Goal: Information Seeking & Learning: Learn about a topic

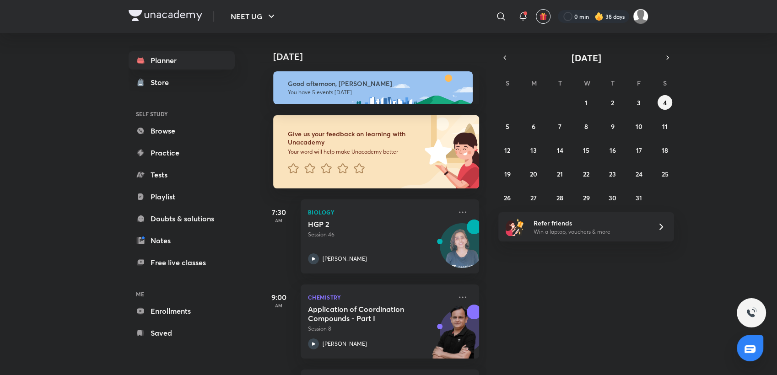
click at [742, 139] on div "[DATE] Good afternoon, [PERSON_NAME] You have 5 events [DATE] Give us your feed…" at bounding box center [517, 204] width 515 height 342
click at [328, 167] on icon at bounding box center [326, 168] width 11 height 10
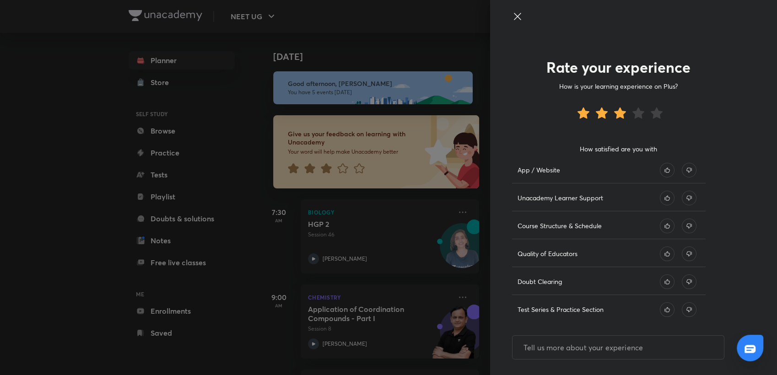
click at [660, 282] on icon at bounding box center [667, 282] width 15 height 15
click at [682, 311] on icon at bounding box center [689, 309] width 15 height 15
click at [618, 342] on input "text" at bounding box center [618, 347] width 211 height 23
type input "test' s syllabus should tell by teacher"
click at [663, 254] on icon at bounding box center [667, 254] width 15 height 15
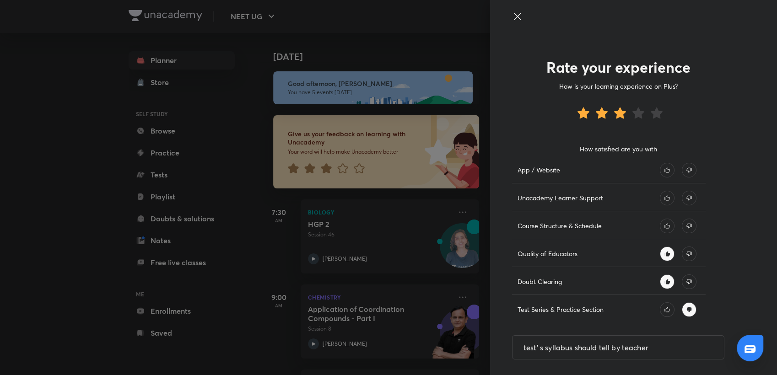
click at [661, 223] on icon at bounding box center [667, 226] width 15 height 15
click at [660, 192] on icon at bounding box center [667, 198] width 15 height 15
click at [682, 167] on icon at bounding box center [689, 170] width 15 height 15
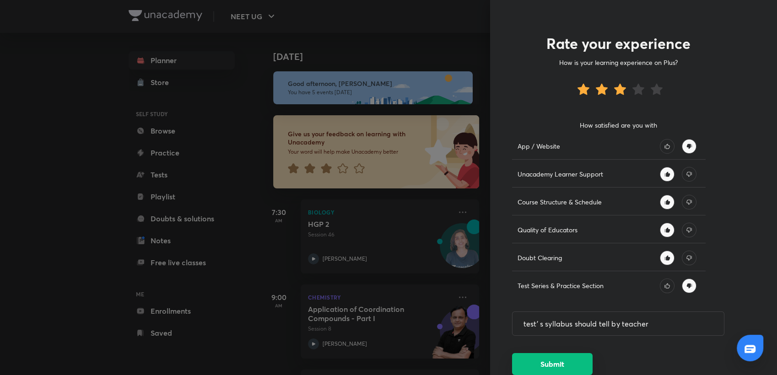
click at [558, 370] on button "Submit" at bounding box center [552, 364] width 81 height 22
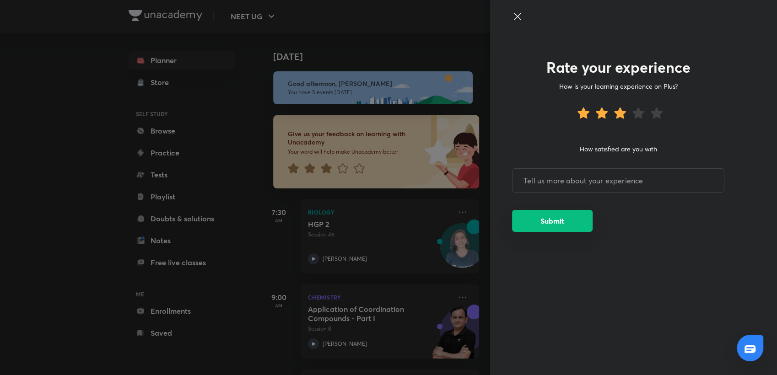
scroll to position [0, 0]
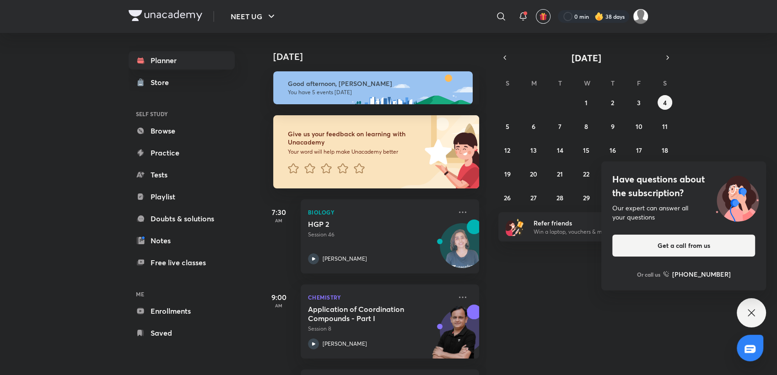
click at [752, 314] on icon at bounding box center [751, 312] width 7 height 7
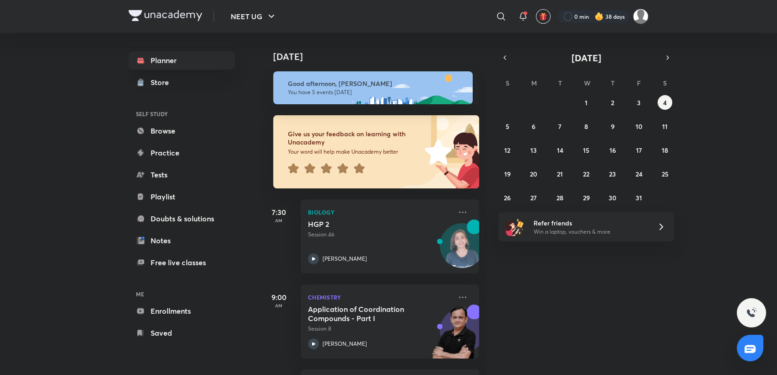
click at [362, 174] on icon at bounding box center [359, 168] width 11 height 11
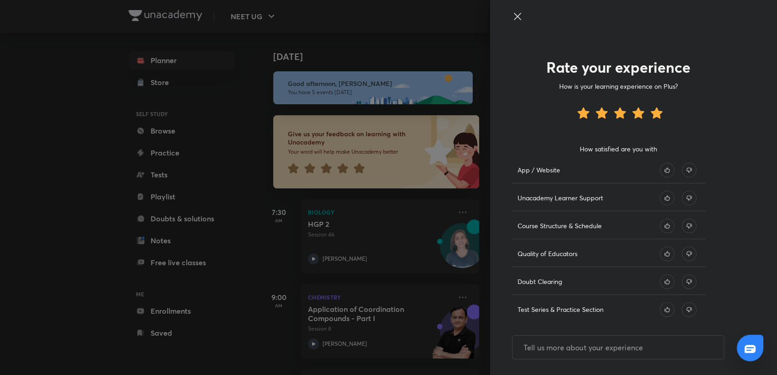
scroll to position [24, 0]
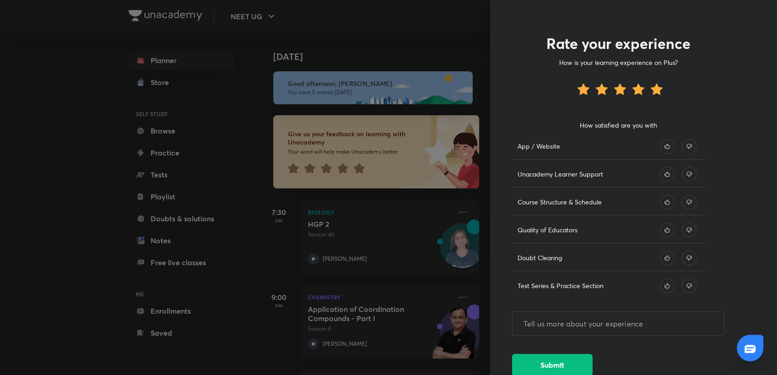
click at [423, 33] on div at bounding box center [388, 187] width 777 height 375
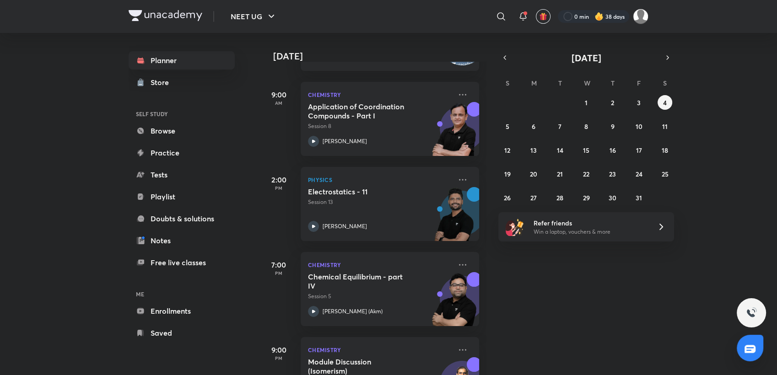
scroll to position [254, 0]
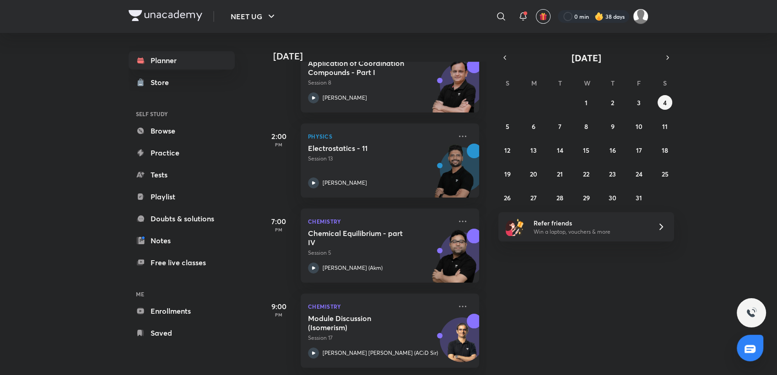
drag, startPoint x: 498, startPoint y: 63, endPoint x: 502, endPoint y: 49, distance: 14.0
click at [502, 49] on div "[DATE] [DATE] Good afternoon, [PERSON_NAME] You have 5 events [DATE] Give us yo…" at bounding box center [454, 204] width 388 height 342
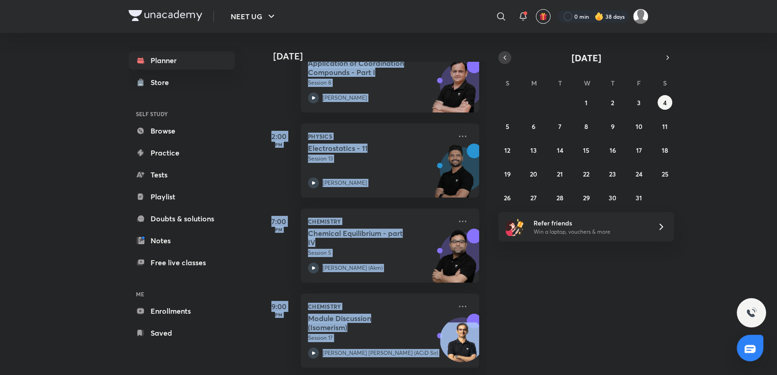
click at [502, 53] on button "button" at bounding box center [504, 57] width 13 height 13
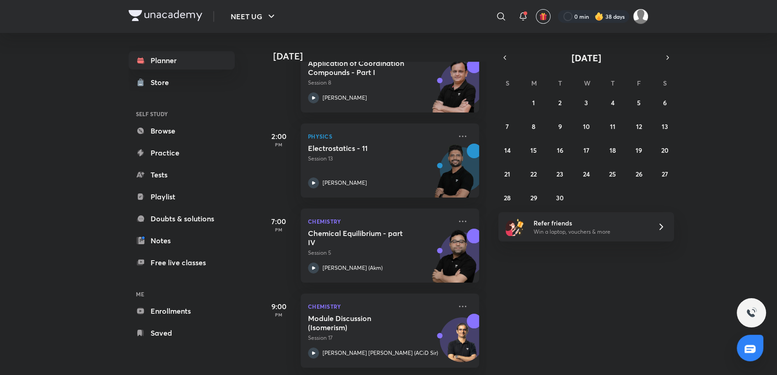
click at [232, 185] on div "Planner Store SELF STUDY Browse Practice Tests Playlist Doubts & solutions Note…" at bounding box center [182, 196] width 106 height 291
click at [610, 128] on abbr "11" at bounding box center [612, 126] width 5 height 9
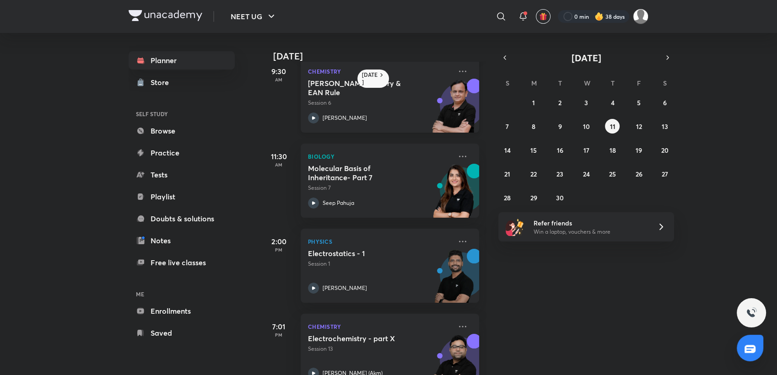
scroll to position [127, 0]
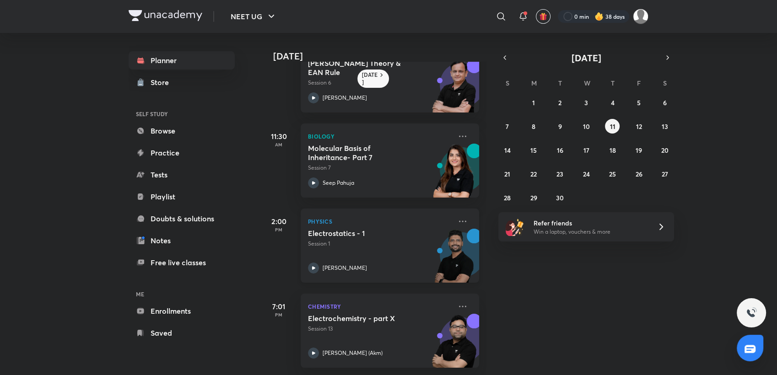
click at [371, 251] on div "Electrostatics - 1 Session 1 [PERSON_NAME]" at bounding box center [380, 251] width 144 height 45
